Goal: Transaction & Acquisition: Purchase product/service

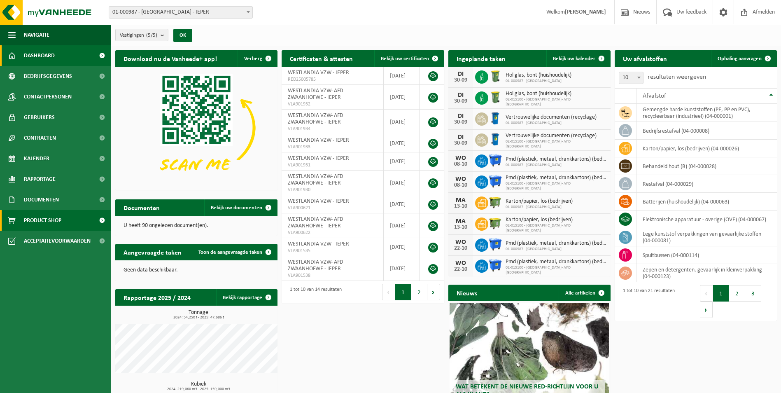
click at [39, 215] on span "Product Shop" at bounding box center [42, 220] width 37 height 21
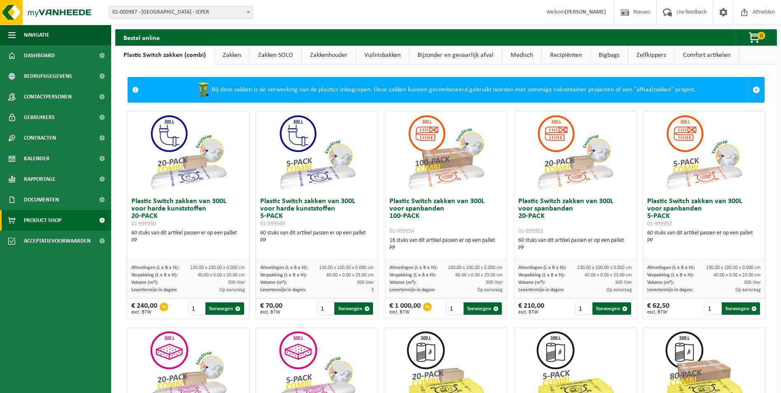
click at [223, 50] on link "Zakken" at bounding box center [232, 55] width 35 height 19
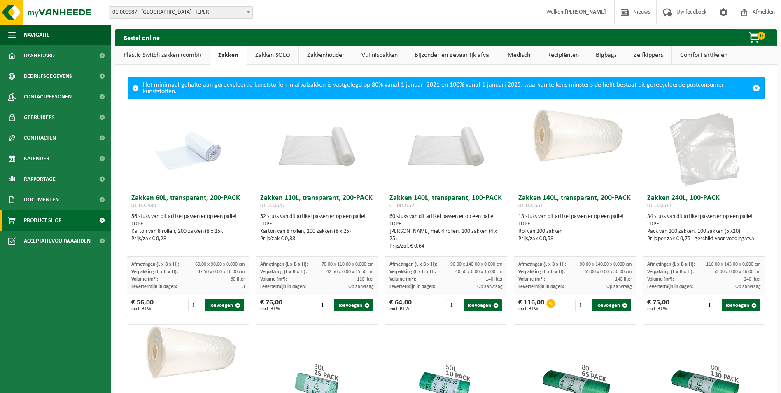
drag, startPoint x: 305, startPoint y: 7, endPoint x: 291, endPoint y: -30, distance: 40.0
click at [267, 52] on link "Zakken SOLO" at bounding box center [272, 55] width 51 height 19
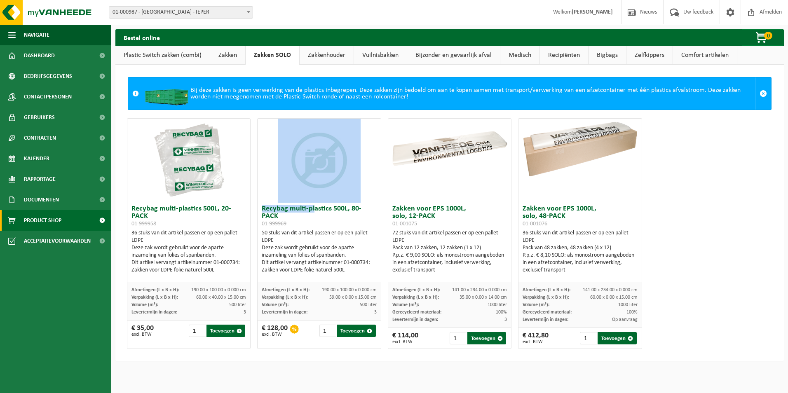
drag, startPoint x: 324, startPoint y: 215, endPoint x: 329, endPoint y: 216, distance: 5.4
click at [329, 216] on div "Recybag multi-plastics 500L, 80-PACK 01-999969 50 stuks van dit artikel passen …" at bounding box center [319, 233] width 124 height 231
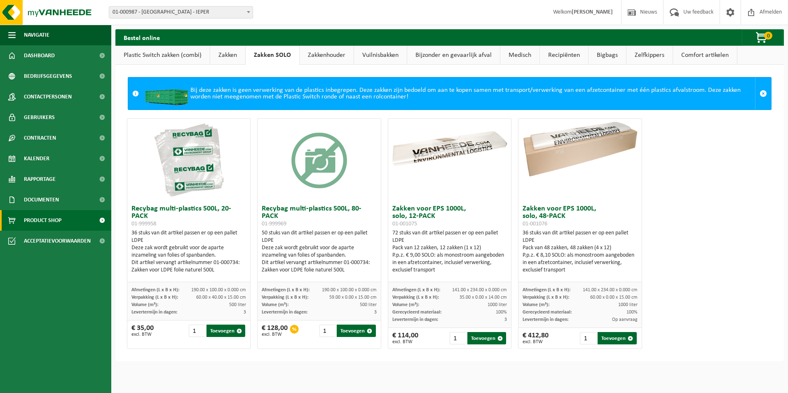
drag, startPoint x: 329, startPoint y: 216, endPoint x: 337, endPoint y: 222, distance: 10.3
click at [337, 222] on h3 "Recybag multi-plastics 500L, 80-PACK 01-999969" at bounding box center [319, 216] width 115 height 22
click at [274, 264] on div "Dit artikel vervangt artikelnummer 01-000734: Zakken voor LDPE folie naturel 50…" at bounding box center [319, 266] width 115 height 15
drag, startPoint x: 282, startPoint y: 223, endPoint x: 262, endPoint y: 222, distance: 20.6
click at [262, 222] on h3 "Recybag multi-plastics 500L, 80-PACK 01-999969" at bounding box center [319, 216] width 115 height 22
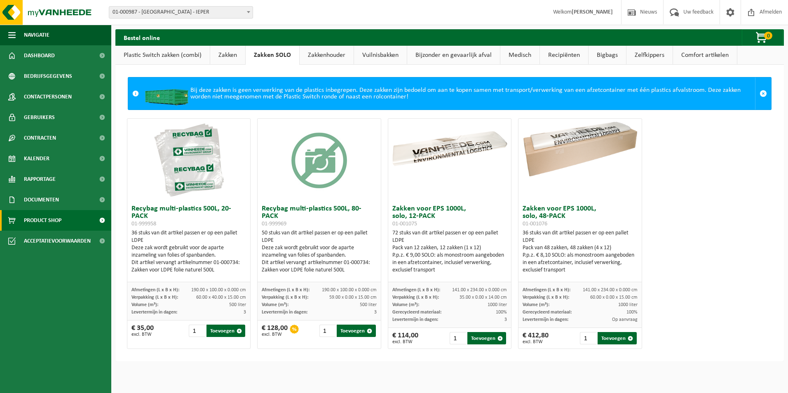
drag, startPoint x: 262, startPoint y: 222, endPoint x: 293, endPoint y: 243, distance: 37.9
click at [293, 243] on div "LDPE" at bounding box center [319, 240] width 115 height 7
click at [756, 100] on link at bounding box center [763, 93] width 16 height 32
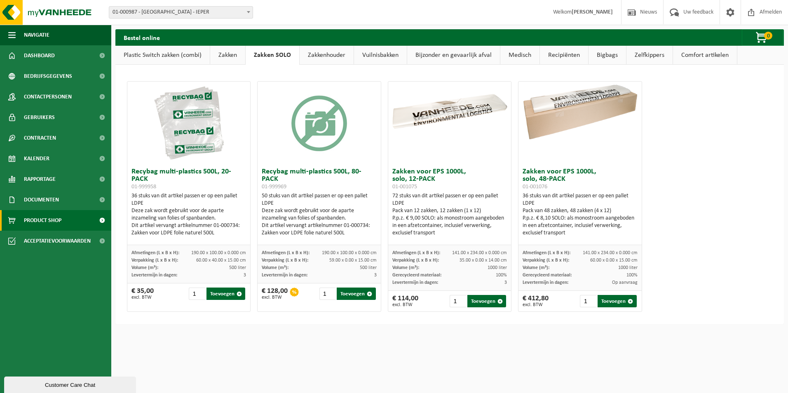
click at [303, 332] on div "Navigatie Nieuws Uw feedback Afmelden Dashboard Bedrijfsgegevens Contactpersone…" at bounding box center [394, 166] width 788 height 332
click at [252, 103] on div "Recybag multi-plastics 500L, 20-PACK 01-999958 36 stuks van dit artikel passen …" at bounding box center [450, 196] width 652 height 239
